Goal: Transaction & Acquisition: Book appointment/travel/reservation

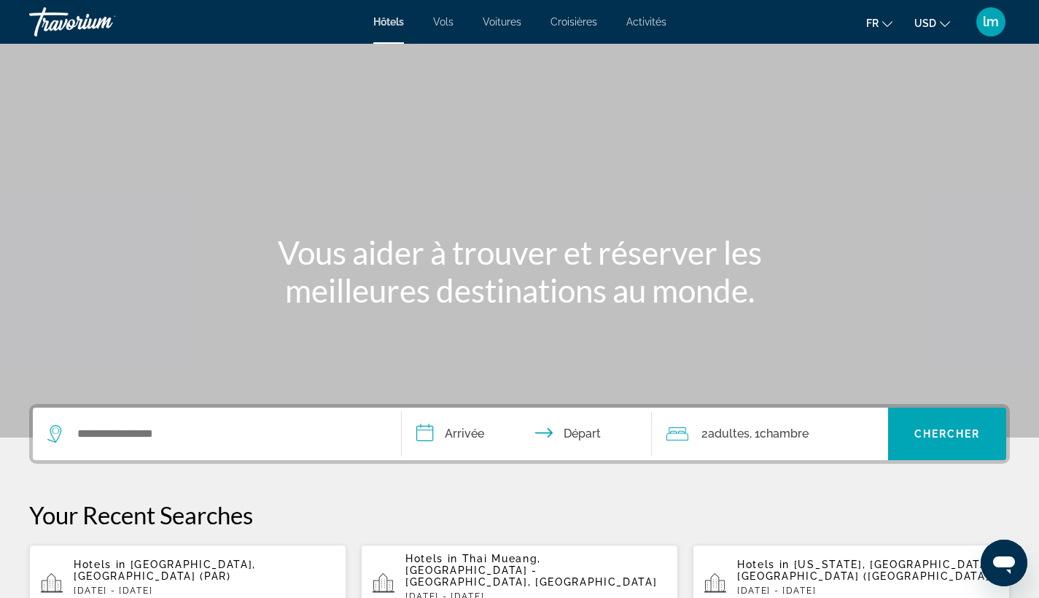
click at [496, 20] on span "Voitures" at bounding box center [502, 22] width 39 height 12
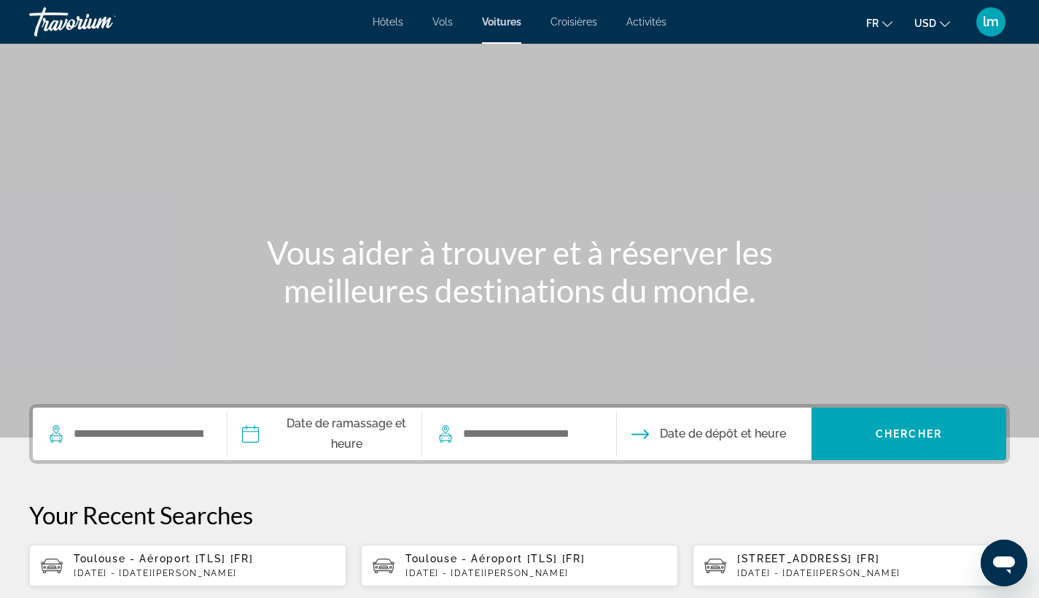
scroll to position [121, 0]
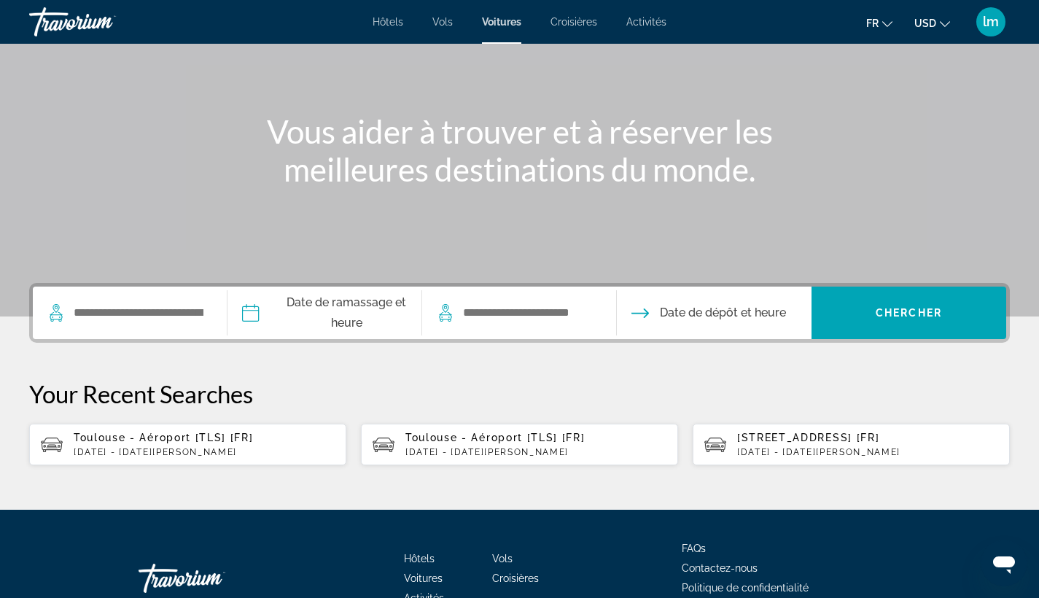
click at [155, 457] on p "[DATE] - [DATE][PERSON_NAME]" at bounding box center [204, 452] width 261 height 10
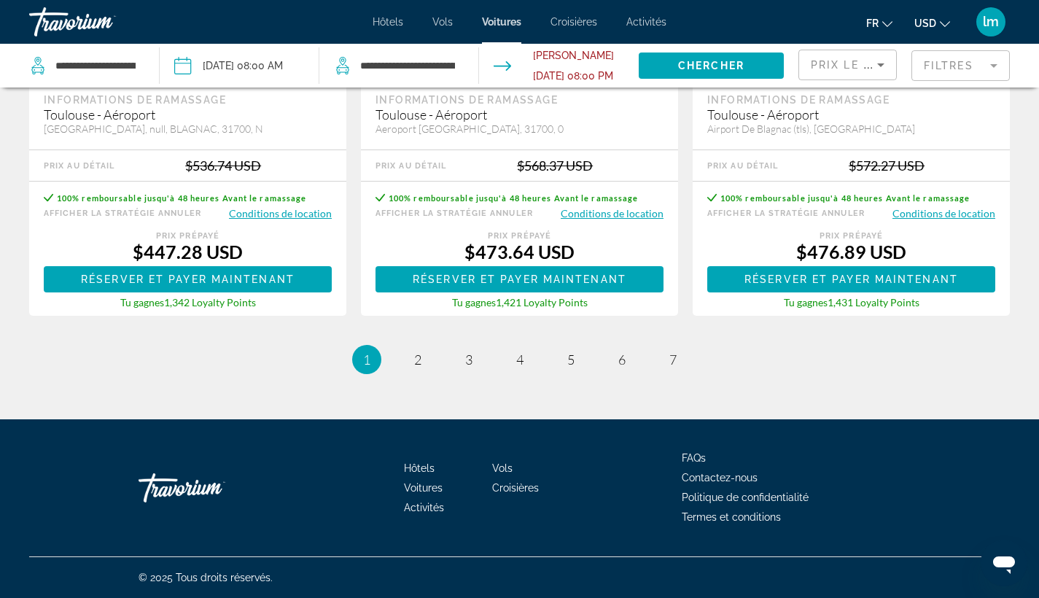
scroll to position [2355, 0]
click at [962, 66] on mat-form-field "Filtres" at bounding box center [961, 65] width 98 height 31
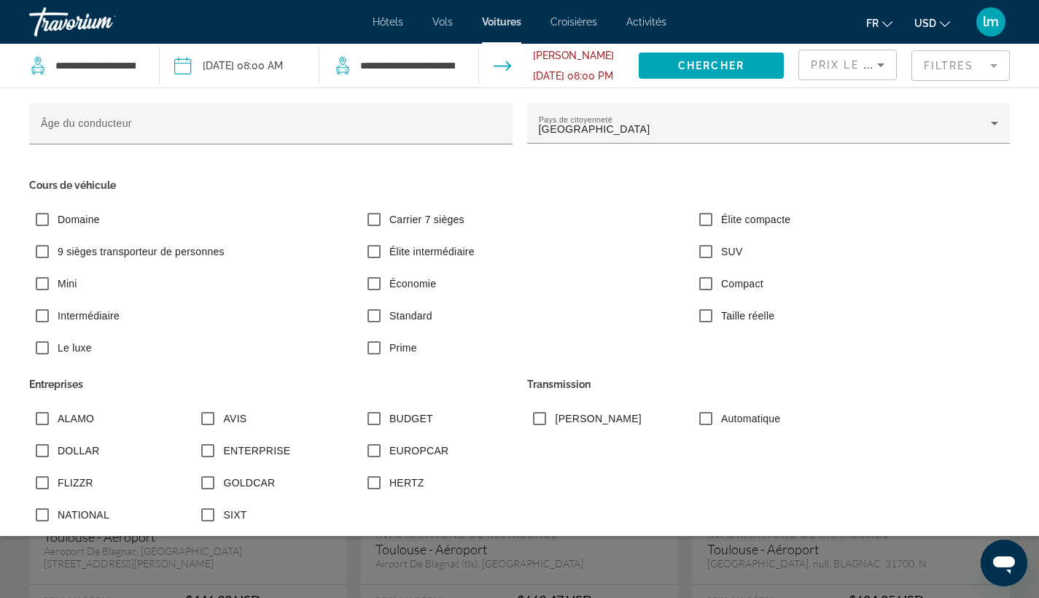
click at [947, 66] on mat-form-field "Filtres" at bounding box center [961, 65] width 98 height 31
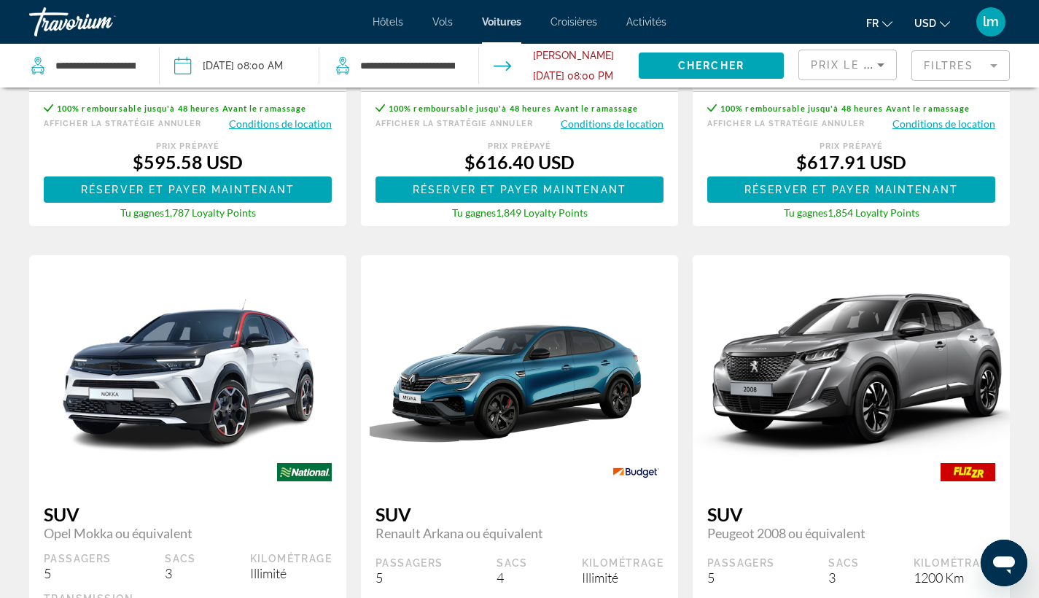
scroll to position [1600, 0]
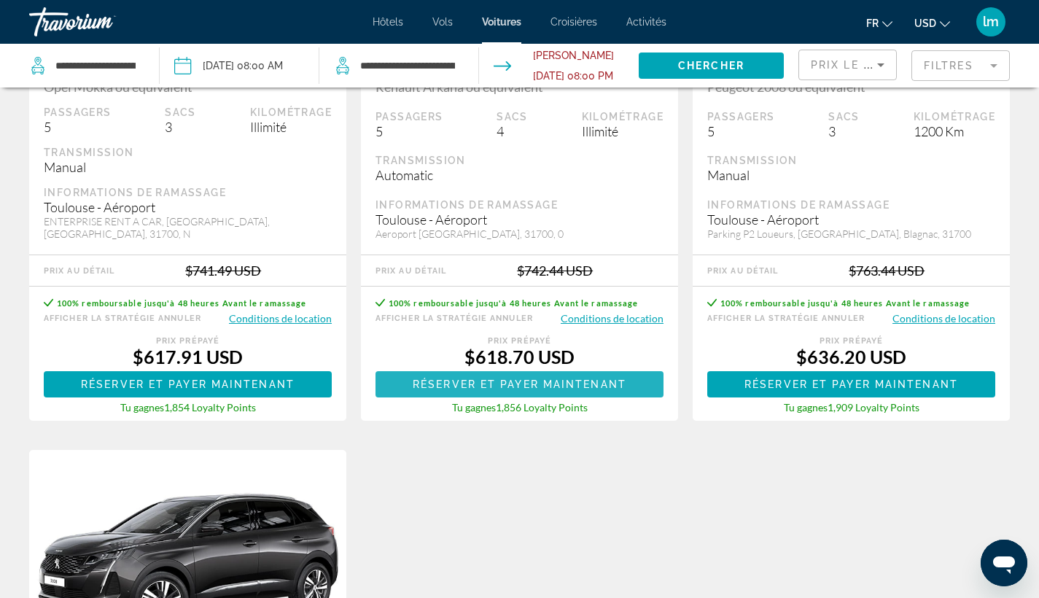
click at [500, 390] on span "Réserver et payer maintenant" at bounding box center [520, 385] width 214 height 12
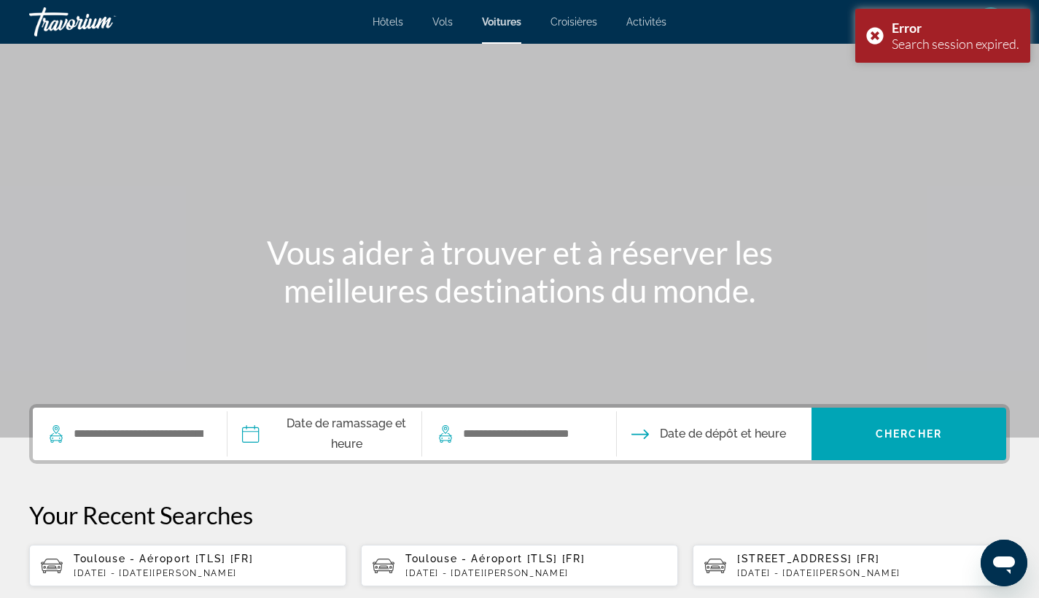
scroll to position [147, 0]
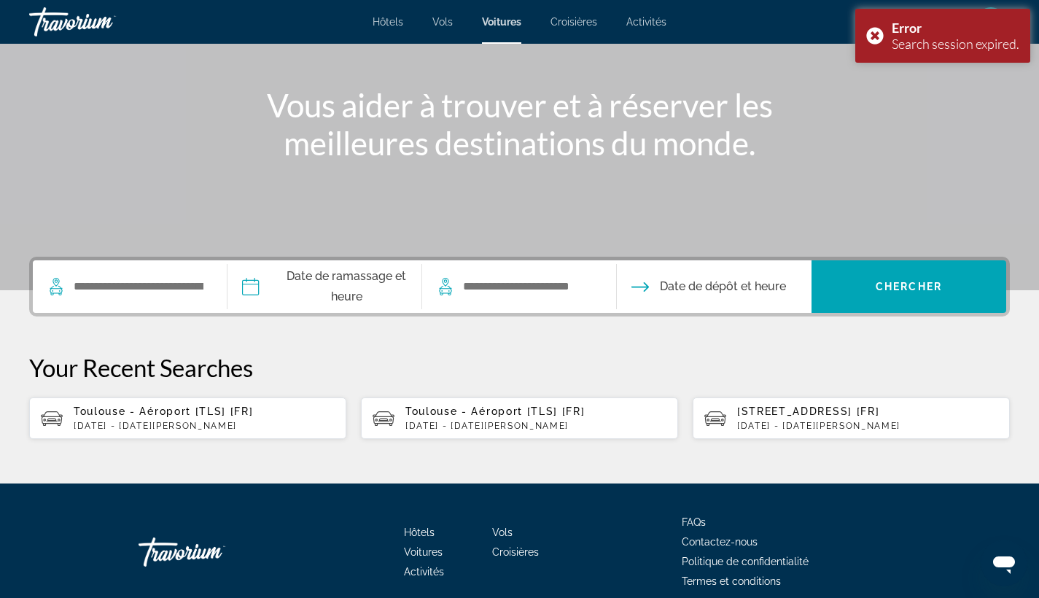
click at [185, 428] on p "[DATE] - [DATE][PERSON_NAME]" at bounding box center [204, 426] width 261 height 10
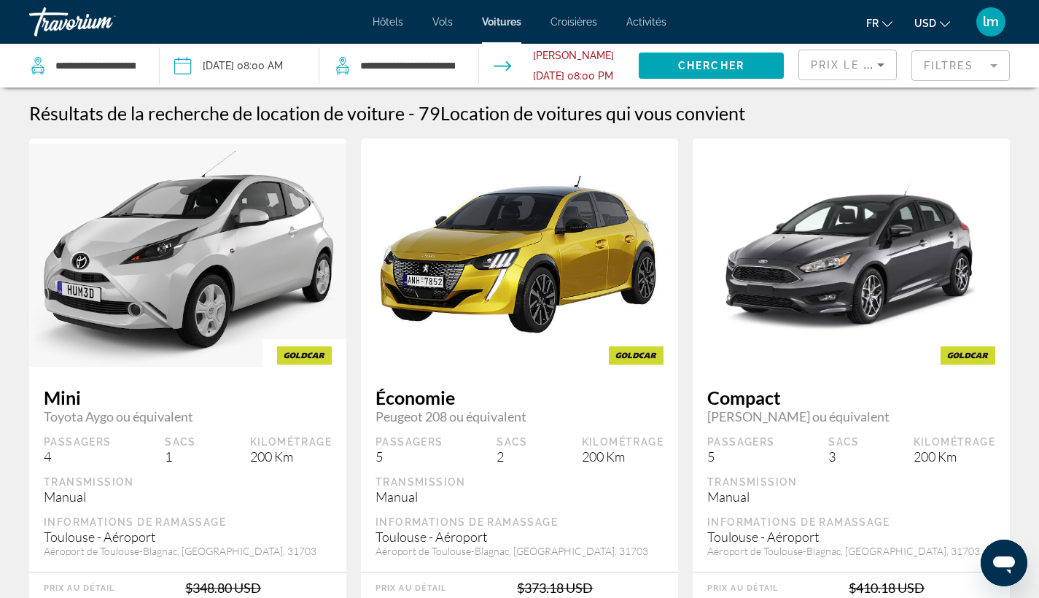
click at [954, 66] on mat-form-field "Filtres" at bounding box center [961, 65] width 98 height 31
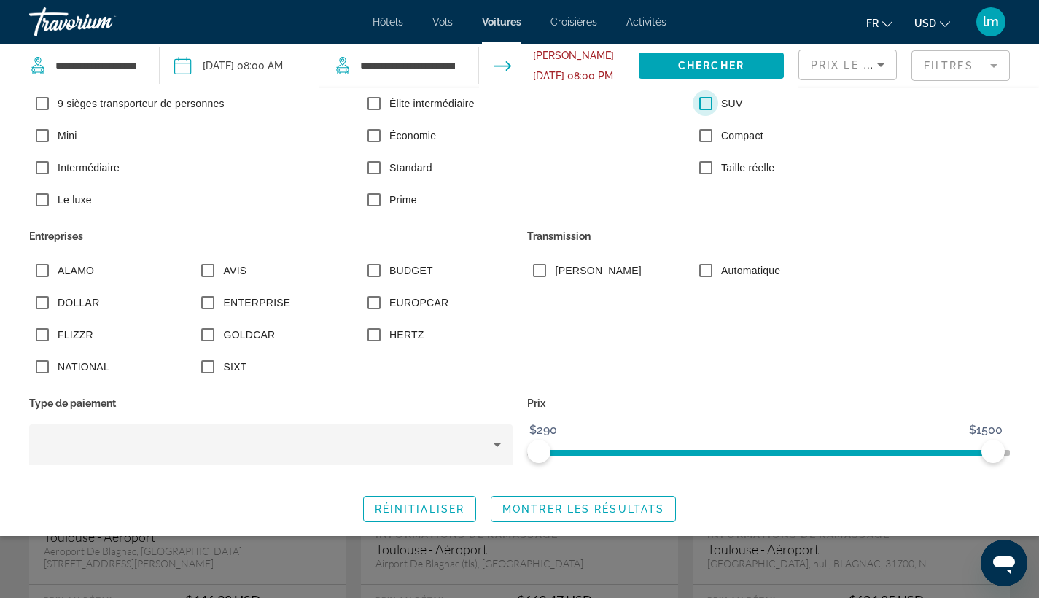
scroll to position [132, 0]
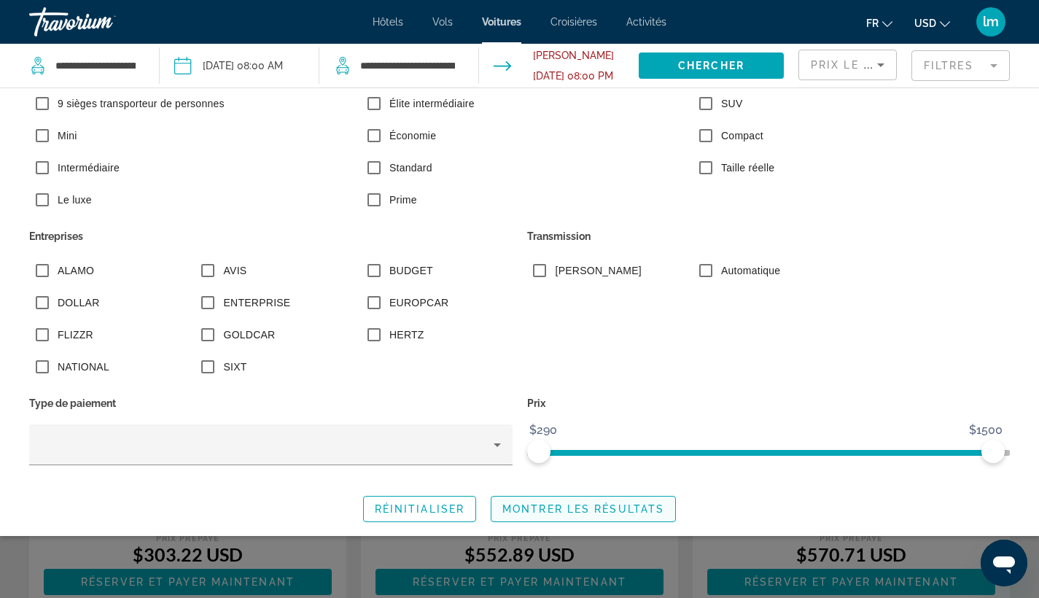
click at [558, 514] on span "Search widget" at bounding box center [584, 509] width 184 height 35
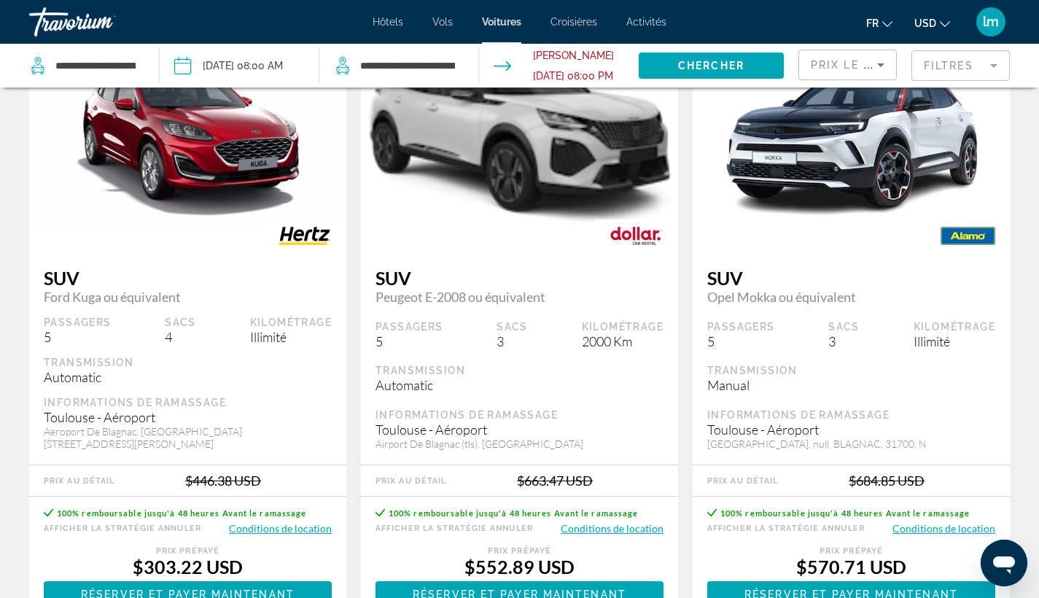
scroll to position [247, 0]
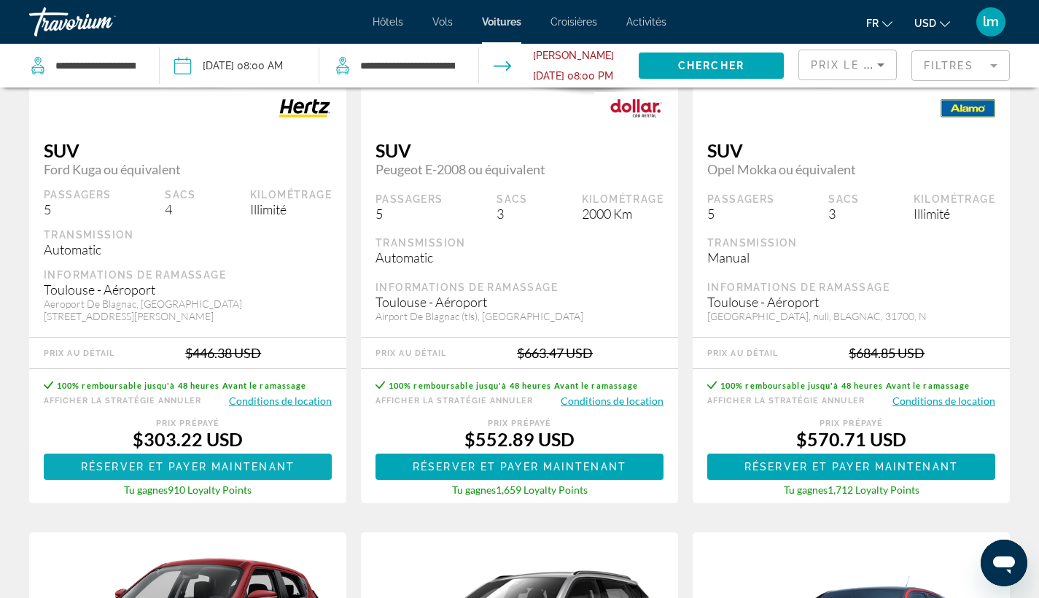
click at [175, 471] on span "Réserver et payer maintenant" at bounding box center [188, 467] width 214 height 12
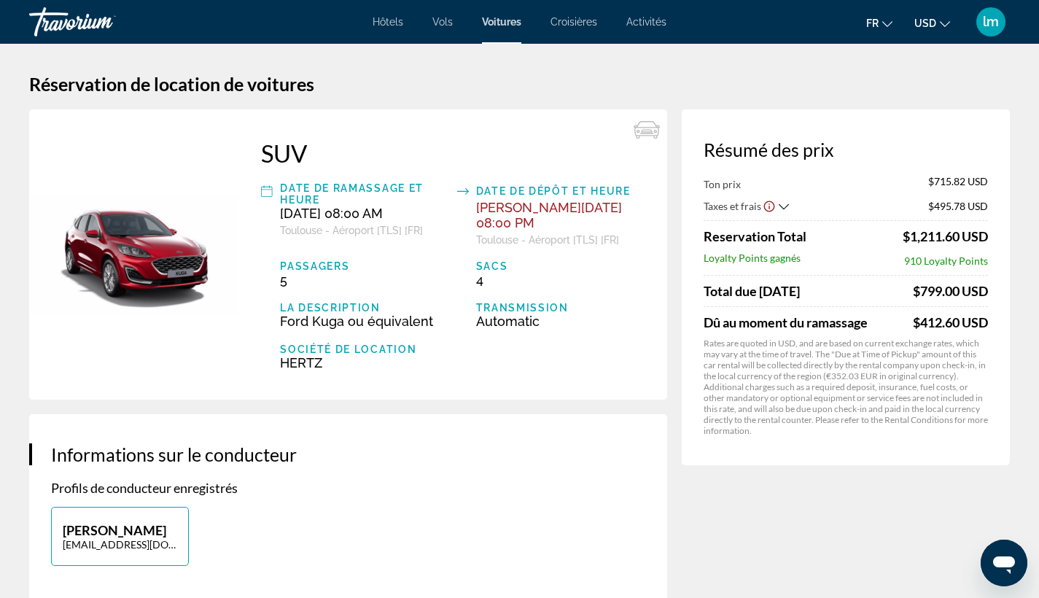
click at [768, 207] on icon "Show Taxes and Fees disclaimer" at bounding box center [769, 206] width 13 height 13
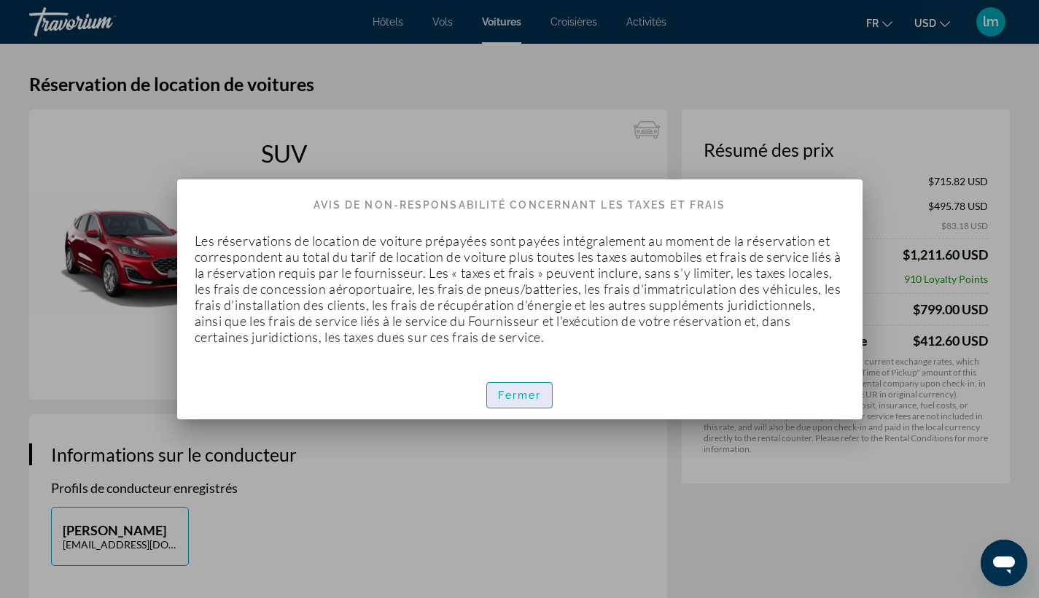
click at [522, 395] on span "Fermer" at bounding box center [520, 395] width 44 height 12
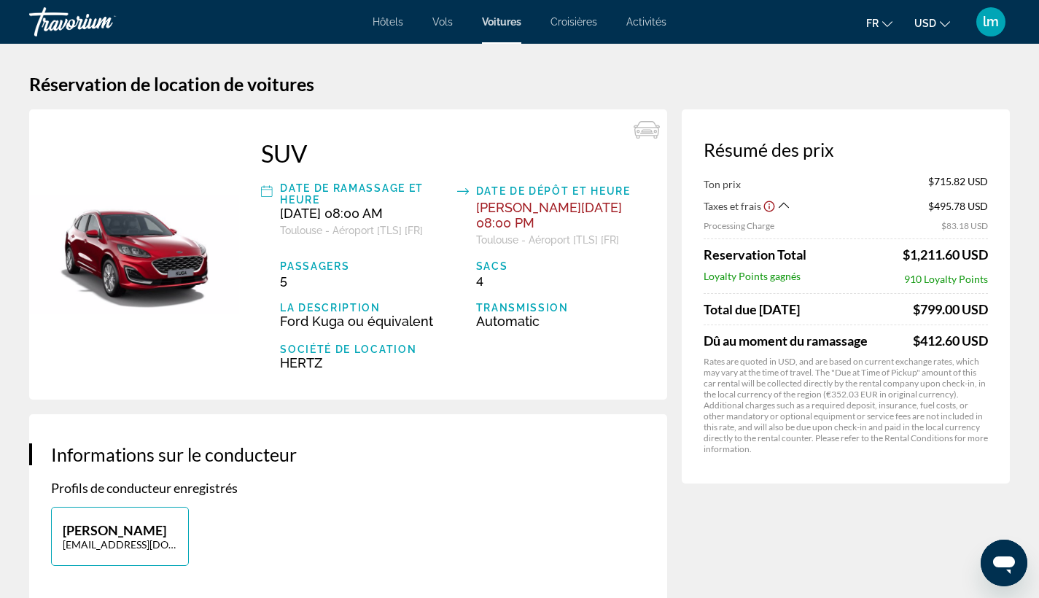
click at [926, 23] on span "USD" at bounding box center [926, 24] width 22 height 12
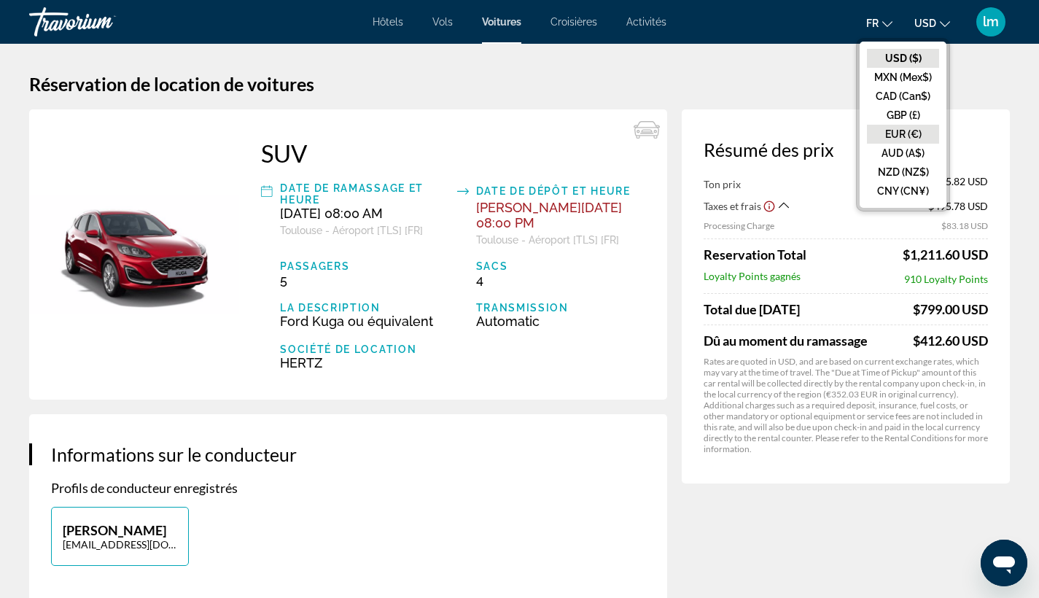
click at [896, 128] on button "EUR (€)" at bounding box center [903, 134] width 72 height 19
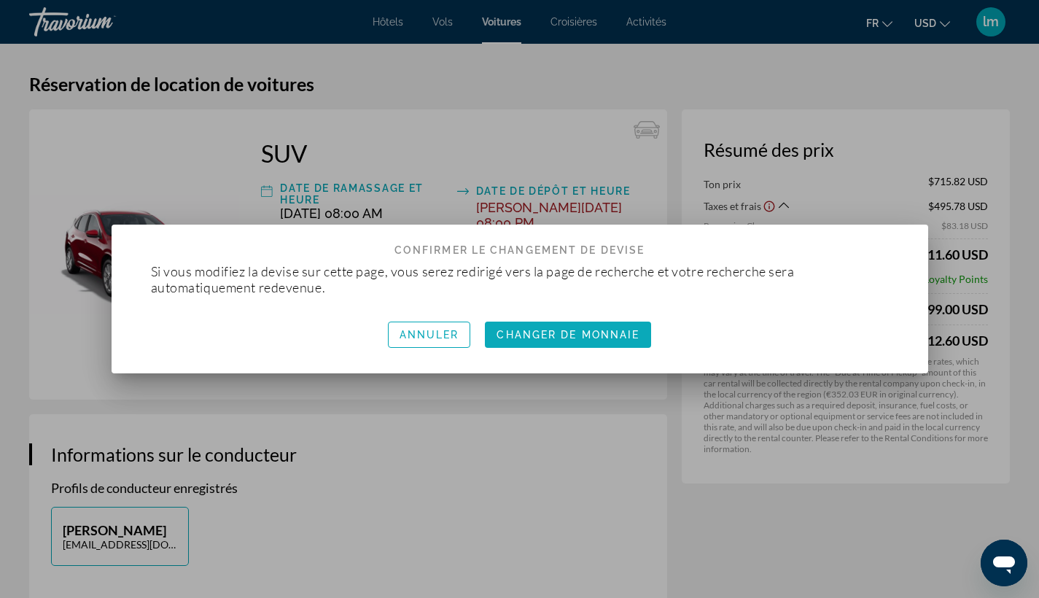
click at [573, 332] on span "Changer de monnaie" at bounding box center [568, 335] width 143 height 12
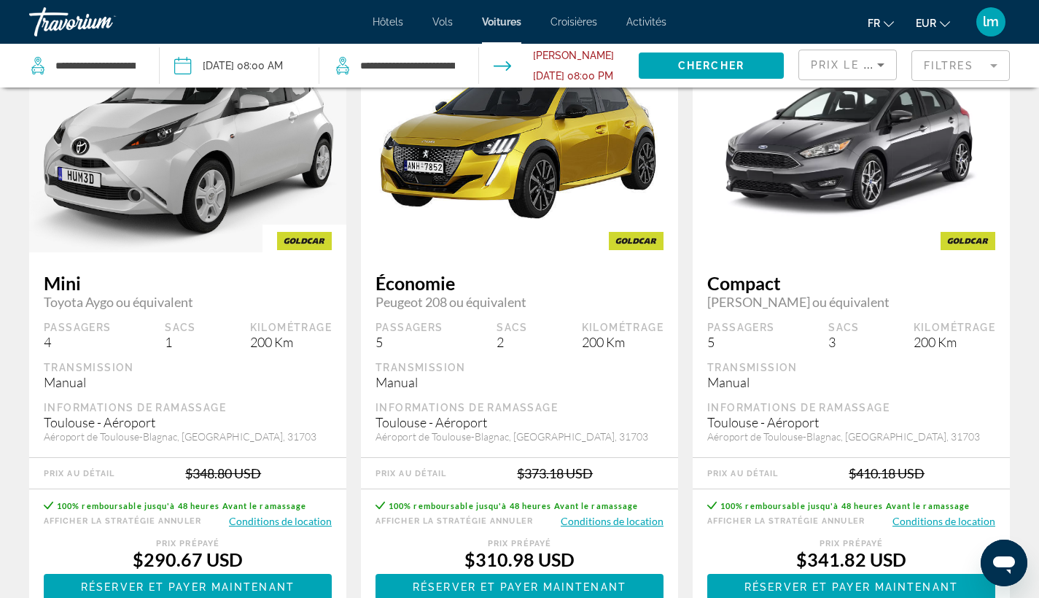
scroll to position [117, 0]
